Goal: Transaction & Acquisition: Purchase product/service

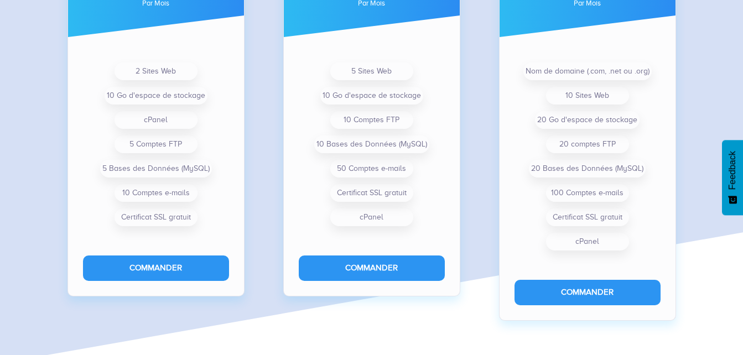
scroll to position [943, 0]
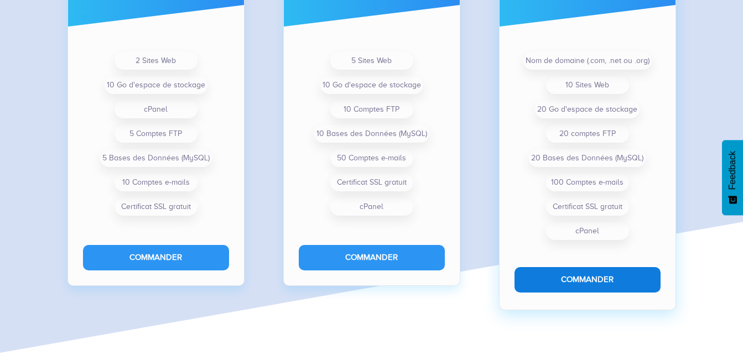
click at [607, 282] on button "Commander" at bounding box center [588, 279] width 146 height 25
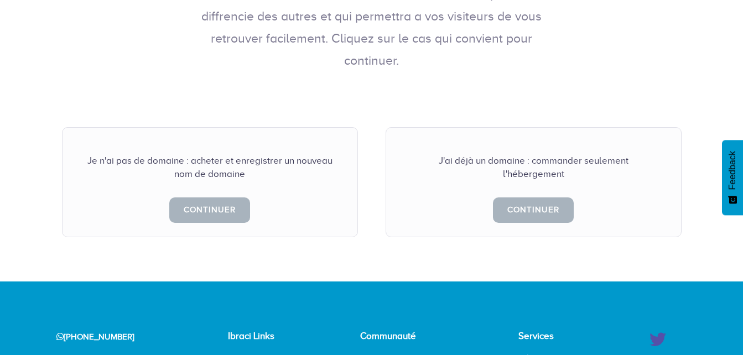
scroll to position [263, 0]
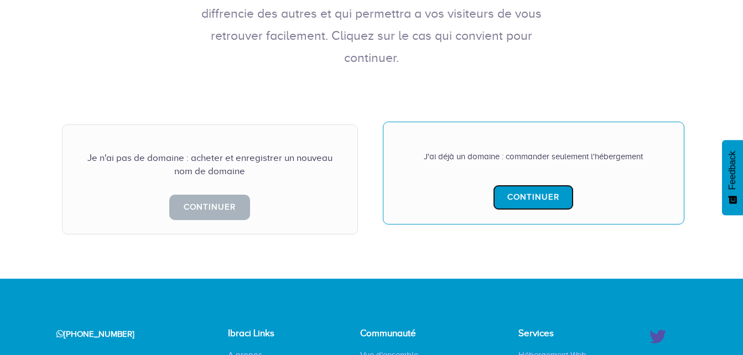
click at [525, 185] on link "Continuer" at bounding box center [533, 197] width 81 height 25
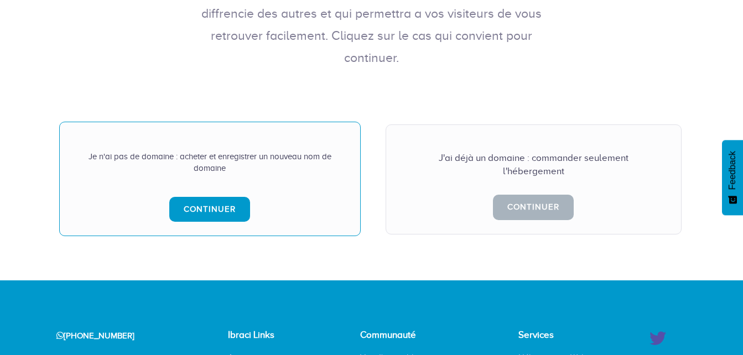
scroll to position [263, 0]
click at [218, 197] on link "Continuer" at bounding box center [209, 209] width 81 height 25
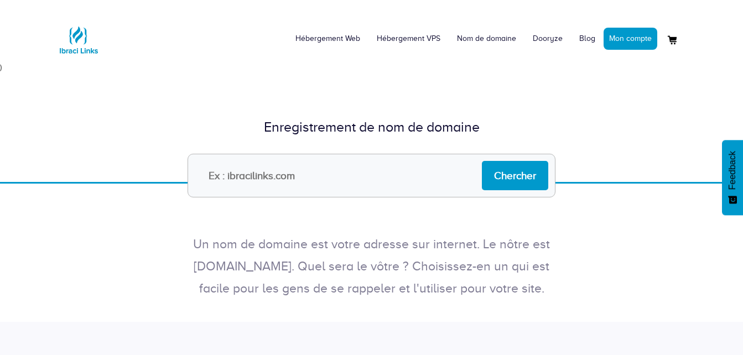
click at [259, 178] on input "text" at bounding box center [372, 176] width 368 height 44
type input "n,nn"
click at [497, 175] on input "Chercher" at bounding box center [515, 175] width 66 height 29
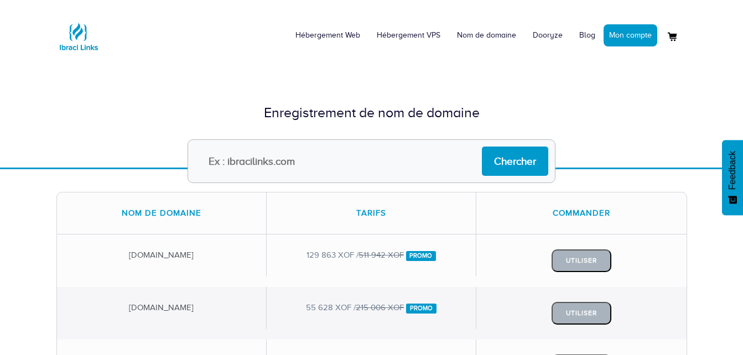
scroll to position [2, 0]
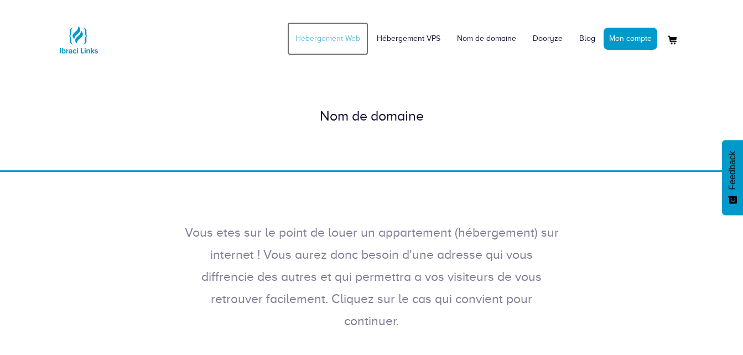
click at [332, 38] on link "Hébergement Web" at bounding box center [327, 38] width 81 height 33
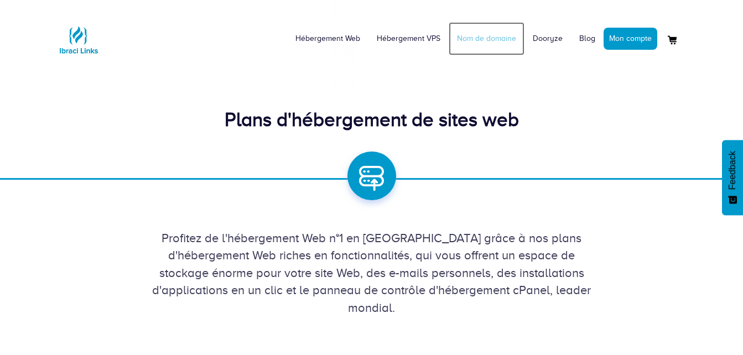
click at [496, 34] on link "Nom de domaine" at bounding box center [487, 38] width 76 height 33
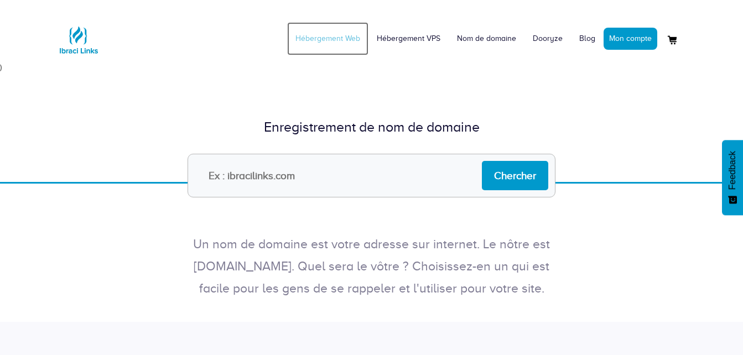
click at [342, 43] on link "Hébergement Web" at bounding box center [327, 38] width 81 height 33
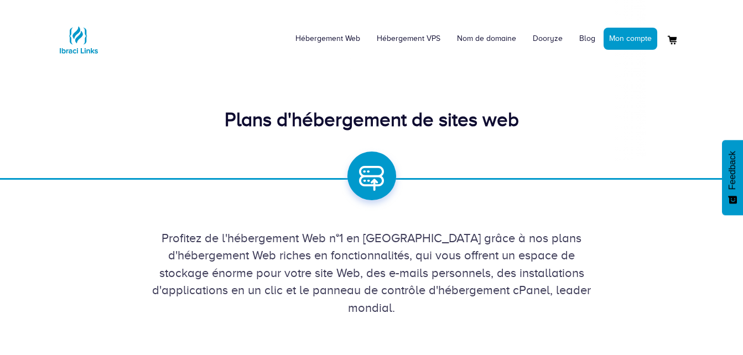
click at [711, 39] on div "Hébergement Web Hébergement VPS Nom de domaine Dooryze Blog Mon compte" at bounding box center [371, 35] width 743 height 54
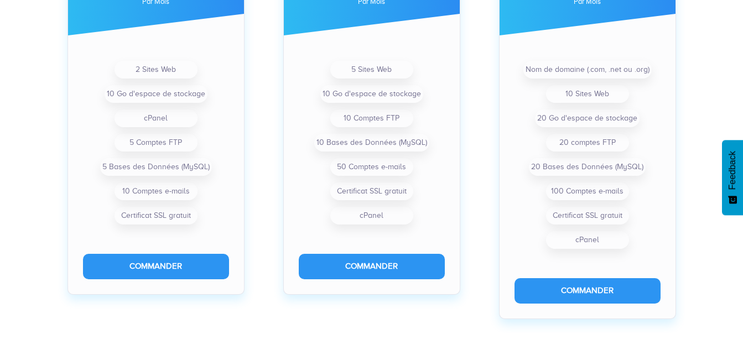
scroll to position [448, 0]
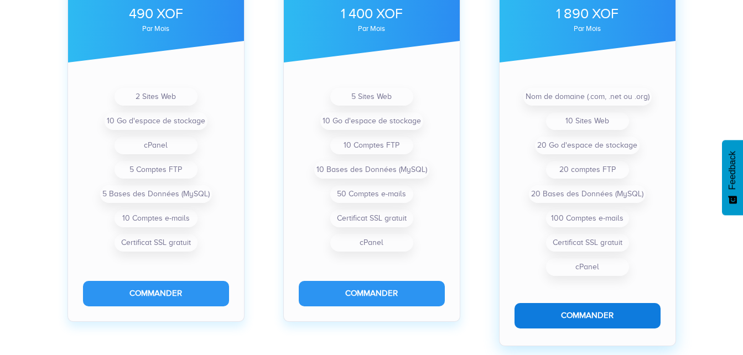
click at [599, 312] on button "Commander" at bounding box center [588, 315] width 146 height 25
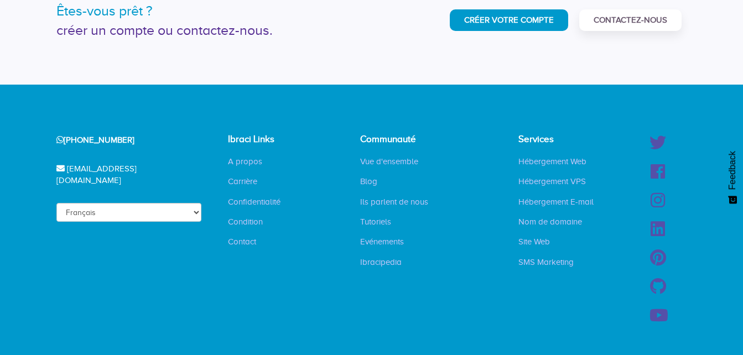
scroll to position [895, 0]
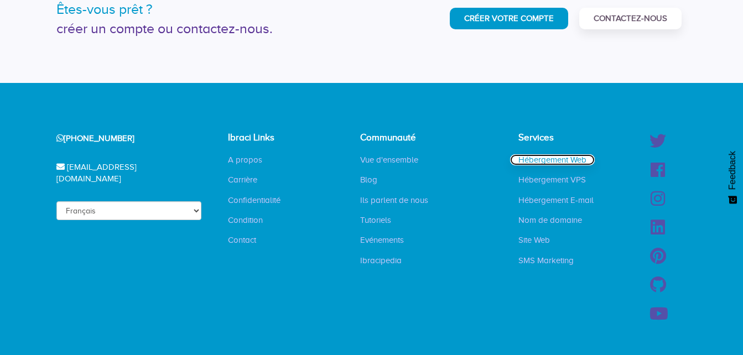
click at [546, 159] on link "Hébergement Web" at bounding box center [552, 159] width 85 height 11
